Goal: Find specific page/section: Find specific page/section

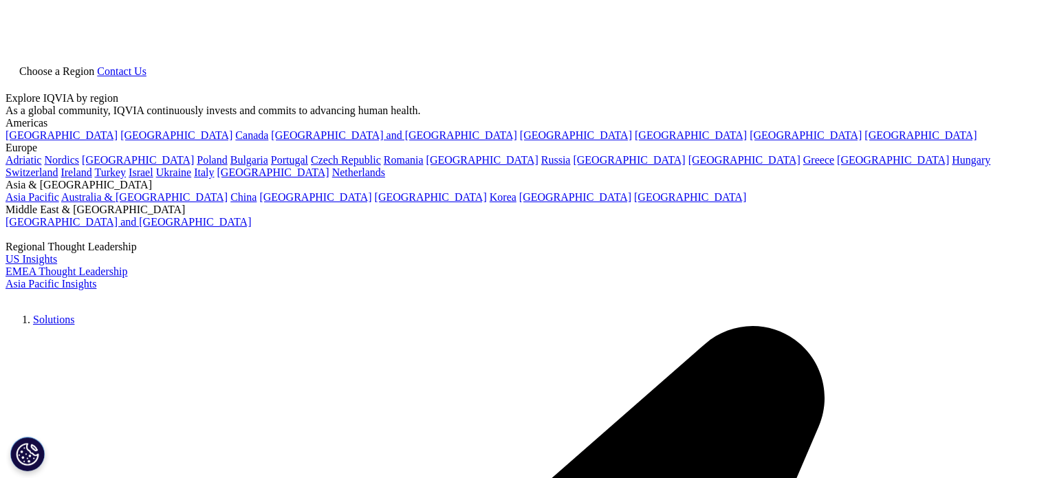
click at [146, 65] on span "Contact Us" at bounding box center [122, 71] width 50 height 12
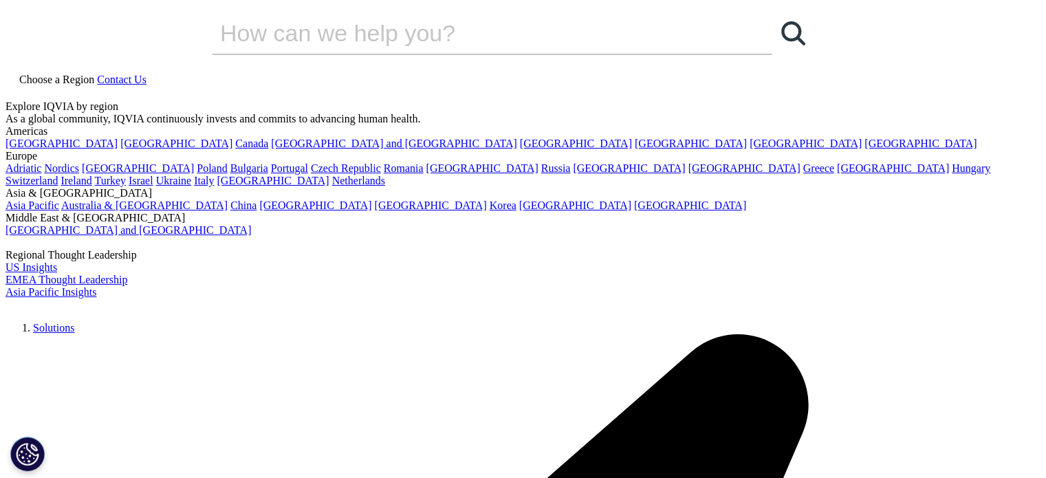
scroll to position [275, 0]
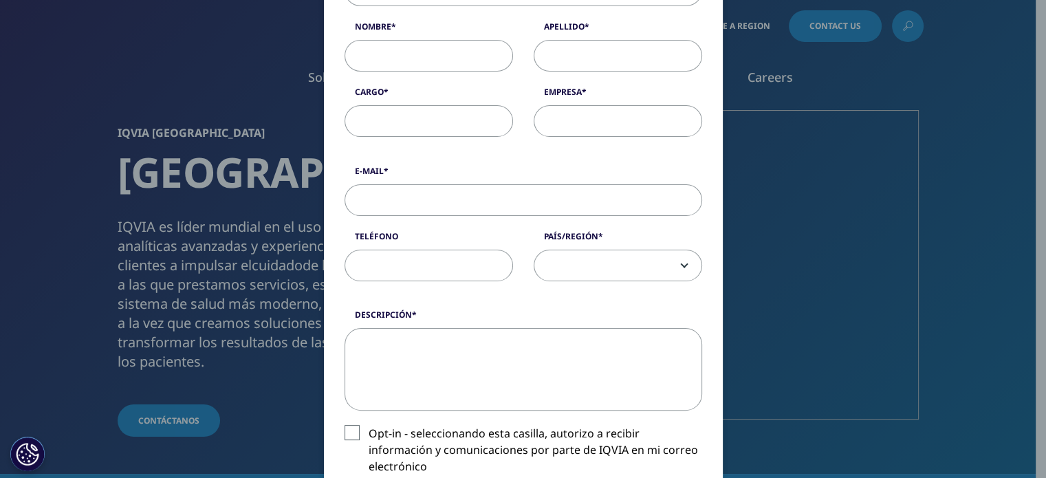
click at [867, 436] on div "Please fill in all required fields below. If you're interested in a career with…" at bounding box center [523, 322] width 811 height 1194
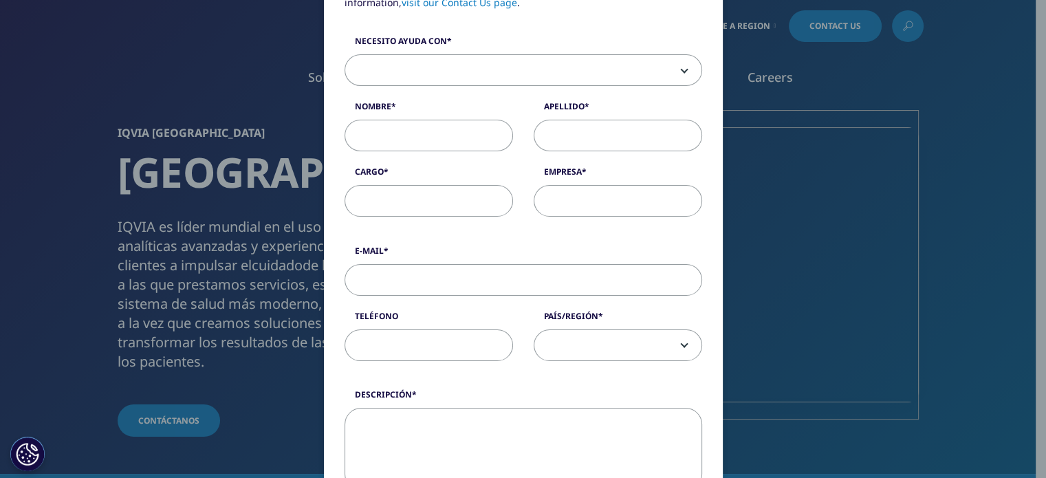
scroll to position [0, 0]
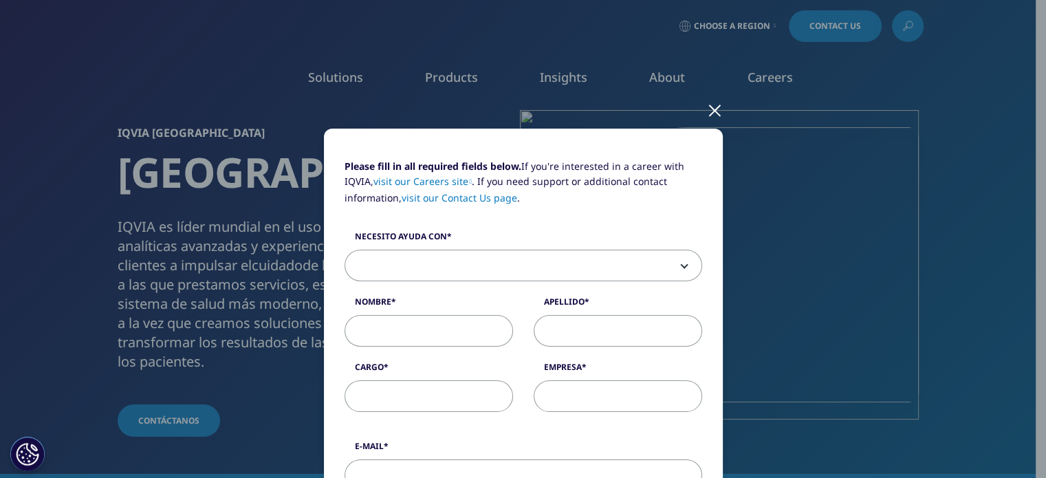
click at [710, 115] on div at bounding box center [715, 110] width 16 height 38
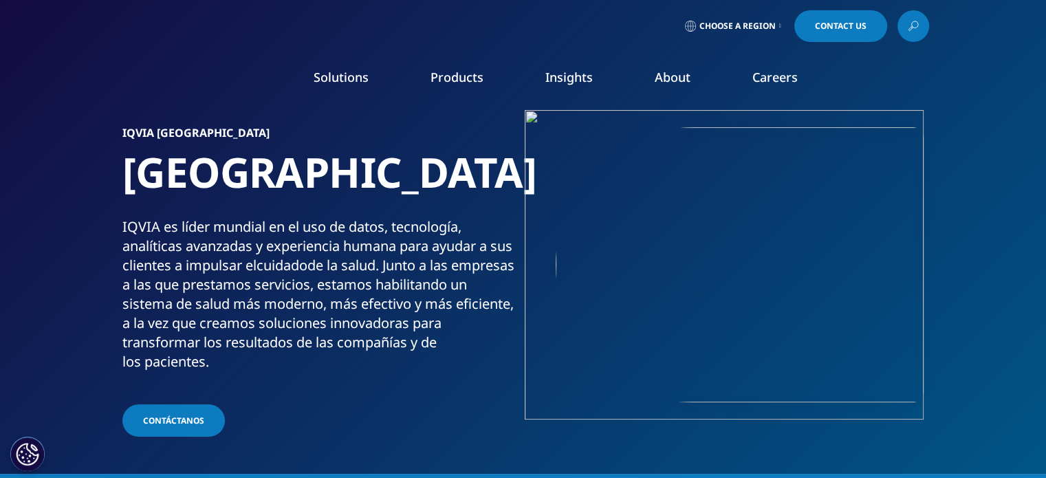
click at [773, 30] on link "Choose a Region" at bounding box center [733, 26] width 102 height 32
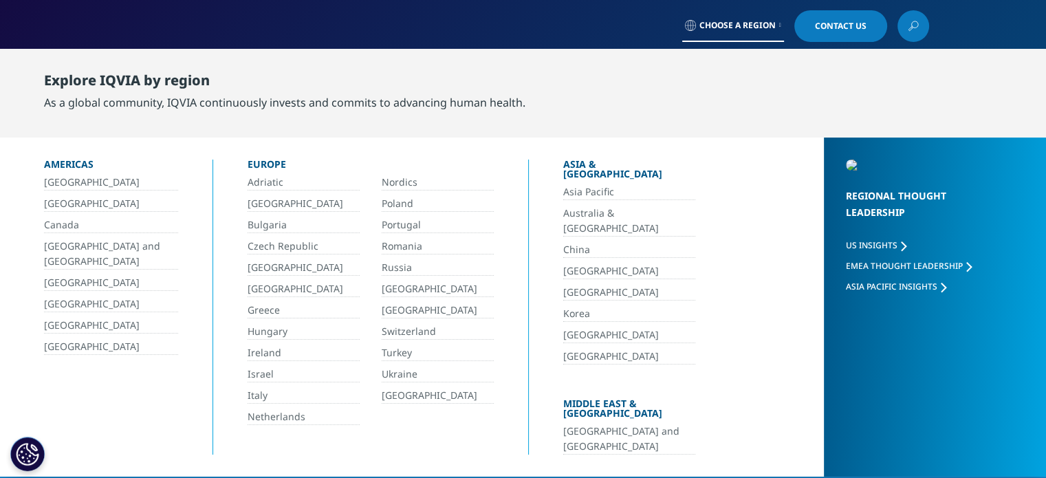
click at [407, 310] on link "[GEOGRAPHIC_DATA]" at bounding box center [438, 311] width 112 height 16
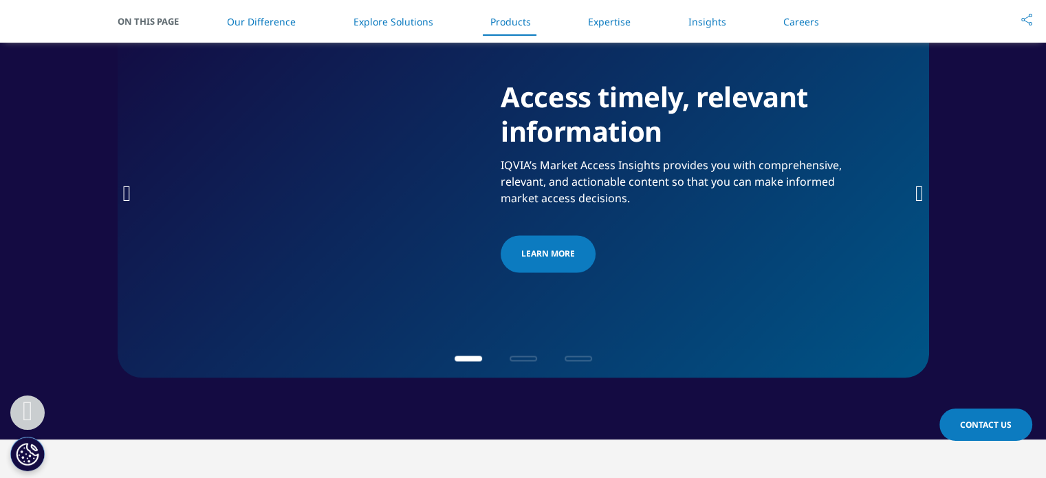
scroll to position [2407, 0]
